Goal: Transaction & Acquisition: Purchase product/service

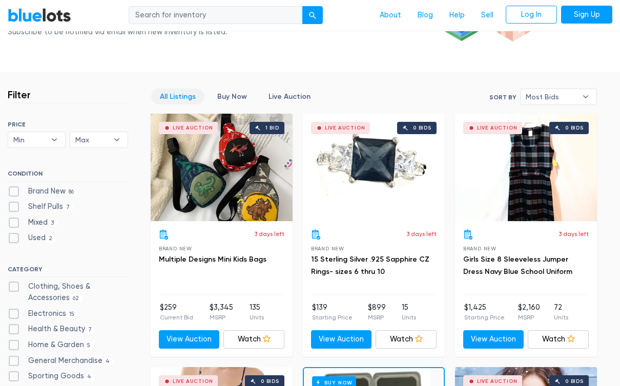
scroll to position [240, 0]
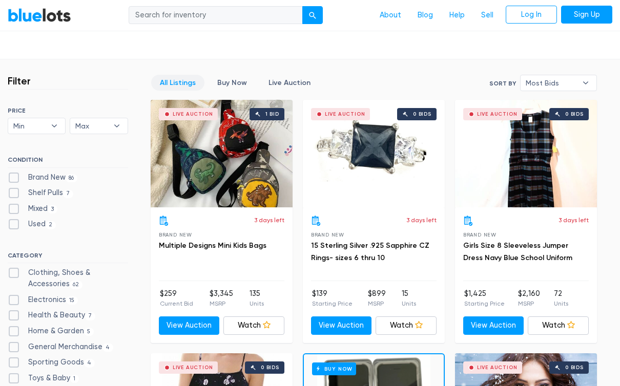
click at [29, 191] on label "Shelf Pulls 7" at bounding box center [41, 192] width 66 height 11
click at [14, 191] on Pulls"] "Shelf Pulls 7" at bounding box center [11, 190] width 7 height 7
checkbox Pulls"] "true"
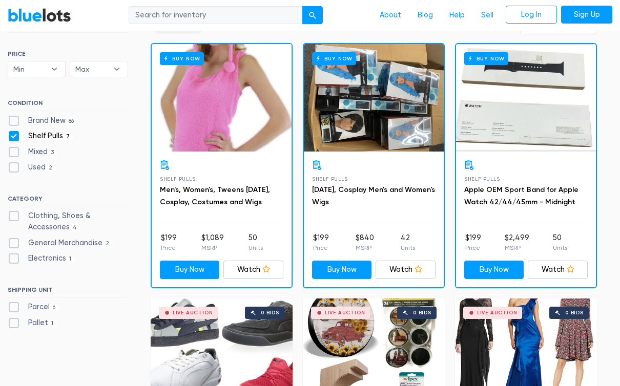
scroll to position [279, 0]
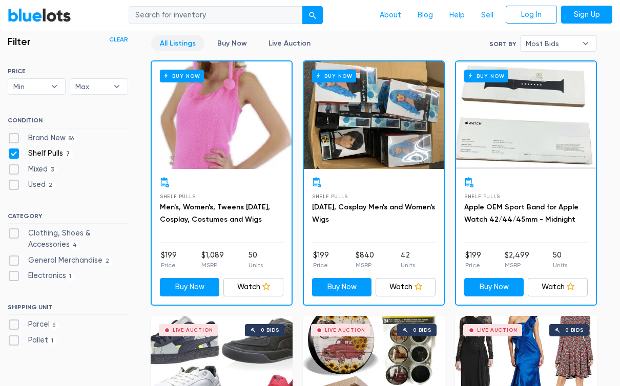
click at [19, 277] on label "Electronics 1" at bounding box center [41, 276] width 67 height 11
click at [14, 277] on input "Electronics 1" at bounding box center [11, 274] width 7 height 7
checkbox input "true"
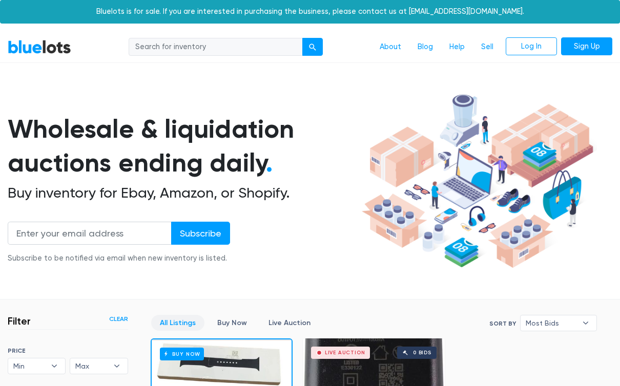
scroll to position [272, 0]
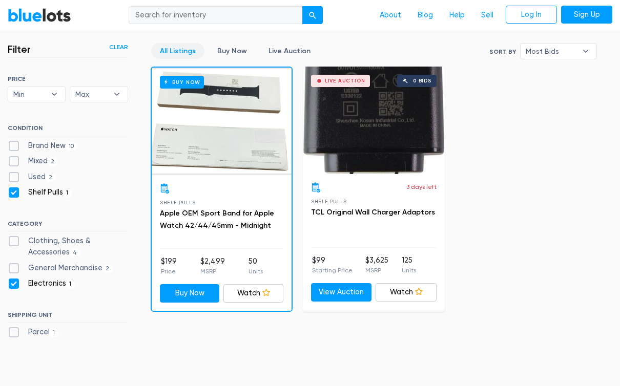
click at [386, 165] on div "Live Auction 0 bids" at bounding box center [374, 121] width 142 height 108
click at [23, 278] on label "Electronics 1" at bounding box center [41, 283] width 67 height 11
click at [14, 278] on input "Electronics 1" at bounding box center [11, 281] width 7 height 7
checkbox input "false"
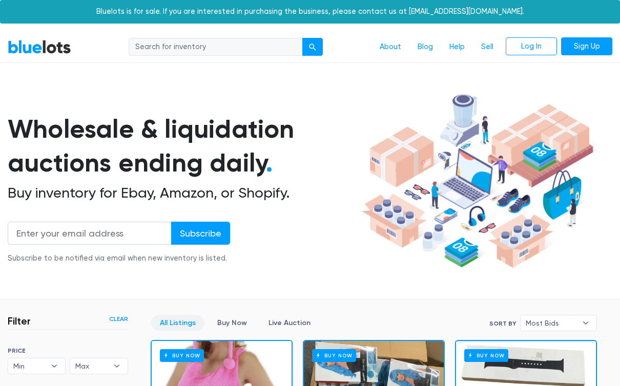
scroll to position [272, 0]
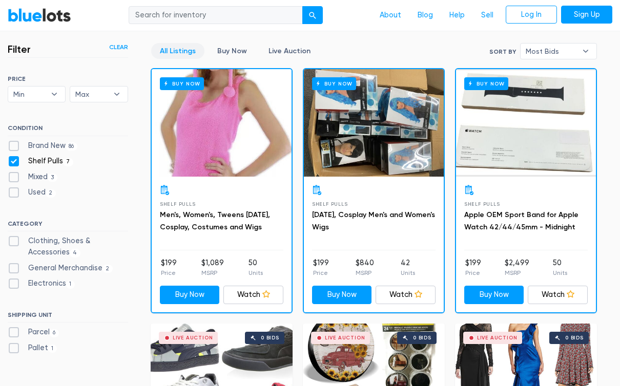
click at [17, 267] on label "General Merchandise 2" at bounding box center [60, 268] width 105 height 11
click at [14, 267] on Merchandise"] "General Merchandise 2" at bounding box center [11, 266] width 7 height 7
checkbox Merchandise"] "true"
